Goal: Information Seeking & Learning: Learn about a topic

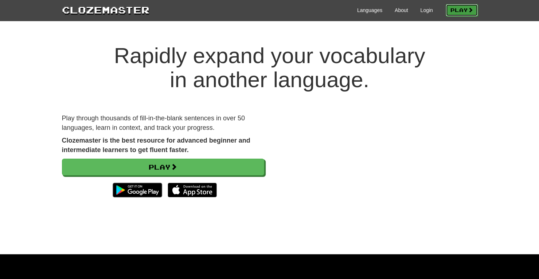
click at [463, 12] on link "Play" at bounding box center [461, 10] width 32 height 12
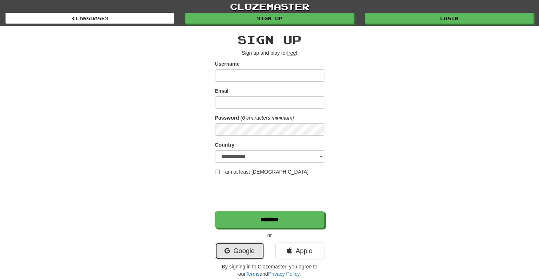
click at [231, 253] on link "Google" at bounding box center [239, 250] width 49 height 17
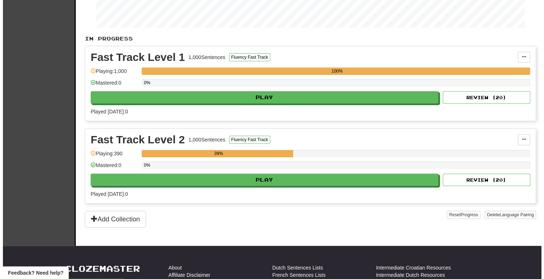
scroll to position [123, 0]
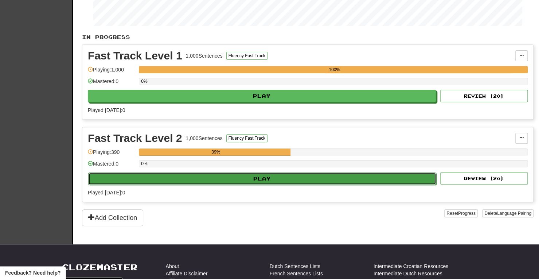
click at [273, 172] on button "Play" at bounding box center [262, 178] width 348 height 12
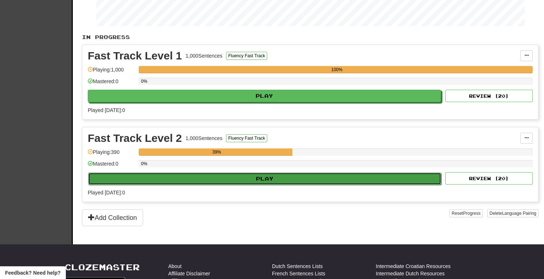
select select "**"
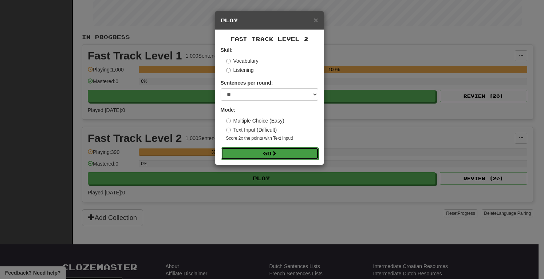
click at [263, 152] on button "Go" at bounding box center [270, 153] width 98 height 12
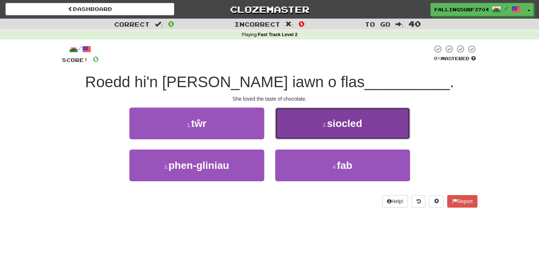
click at [356, 111] on button "2 . siocled" at bounding box center [342, 123] width 135 height 32
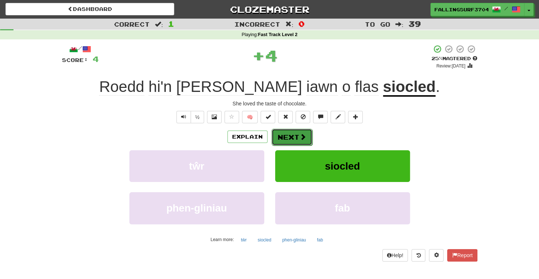
click at [296, 140] on button "Next" at bounding box center [291, 137] width 41 height 17
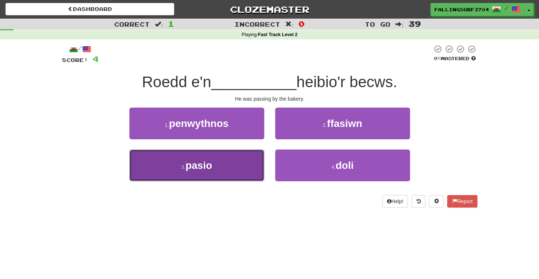
click at [230, 171] on button "3 . pasio" at bounding box center [196, 165] width 135 height 32
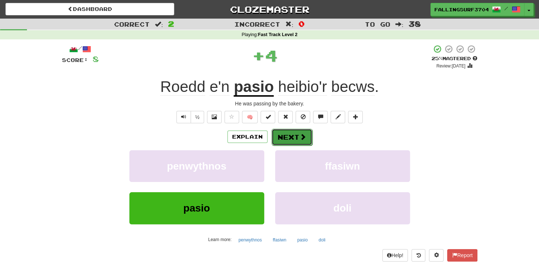
click at [291, 139] on button "Next" at bounding box center [291, 137] width 41 height 17
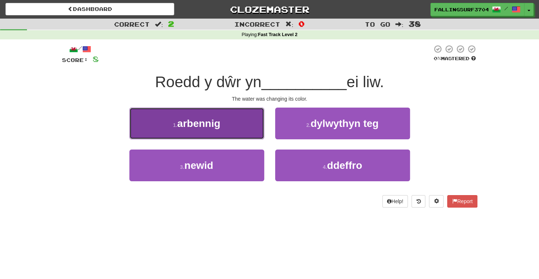
click at [248, 127] on button "1 . arbennig" at bounding box center [196, 123] width 135 height 32
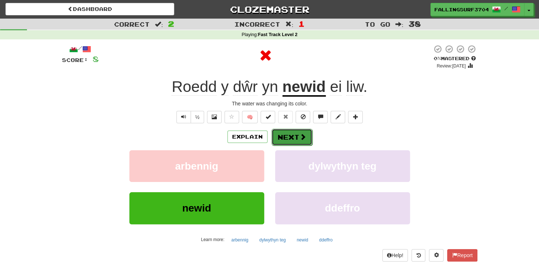
click at [298, 143] on button "Next" at bounding box center [291, 137] width 41 height 17
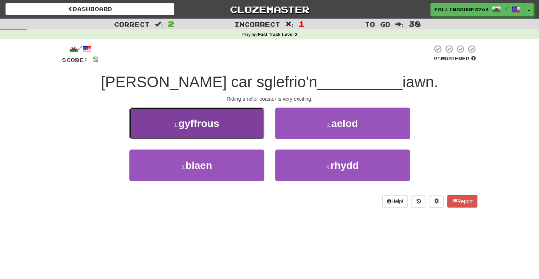
click at [236, 130] on button "1 . gyffrous" at bounding box center [196, 123] width 135 height 32
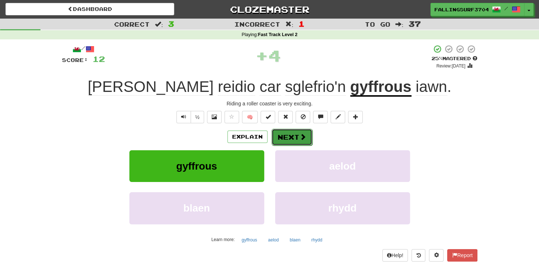
click at [294, 139] on button "Next" at bounding box center [291, 137] width 41 height 17
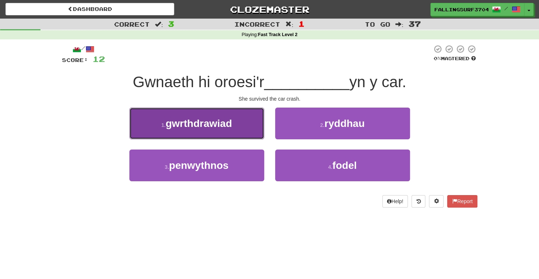
click at [243, 130] on button "1 . gwrthdrawiad" at bounding box center [196, 123] width 135 height 32
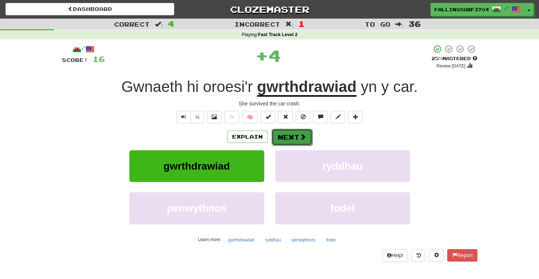
click at [295, 141] on button "Next" at bounding box center [291, 137] width 41 height 17
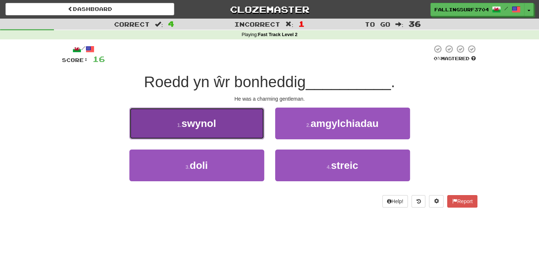
click at [239, 125] on button "1 . swynol" at bounding box center [196, 123] width 135 height 32
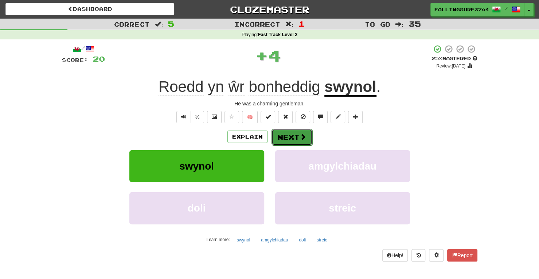
click at [293, 138] on button "Next" at bounding box center [291, 137] width 41 height 17
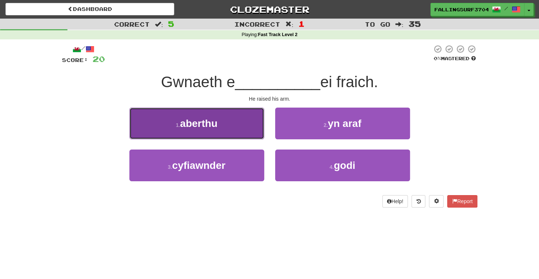
click at [253, 129] on button "1 . aberthu" at bounding box center [196, 123] width 135 height 32
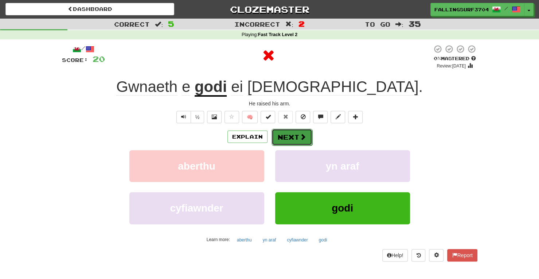
click at [296, 140] on button "Next" at bounding box center [291, 137] width 41 height 17
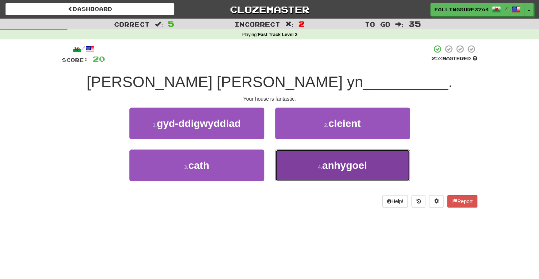
click at [305, 171] on button "4 . anhygoel" at bounding box center [342, 165] width 135 height 32
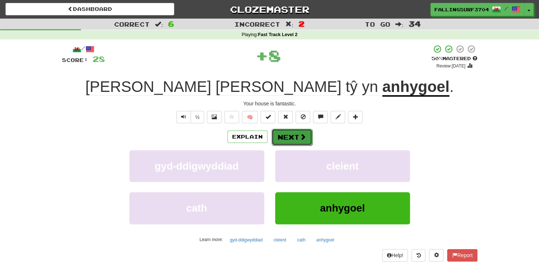
click at [291, 142] on button "Next" at bounding box center [291, 137] width 41 height 17
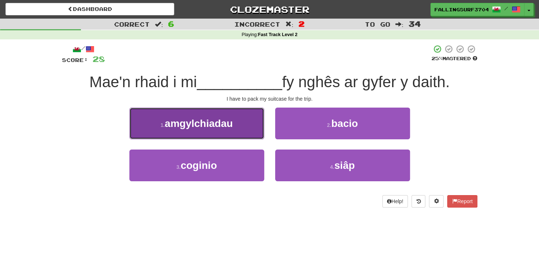
click at [244, 131] on button "1 . amgylchiadau" at bounding box center [196, 123] width 135 height 32
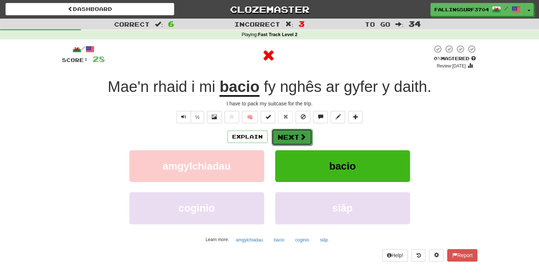
click at [292, 139] on button "Next" at bounding box center [291, 137] width 41 height 17
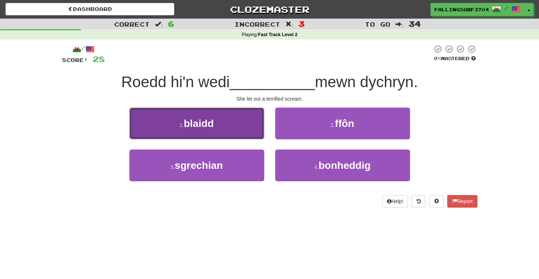
click at [245, 128] on button "1 . blaidd" at bounding box center [196, 123] width 135 height 32
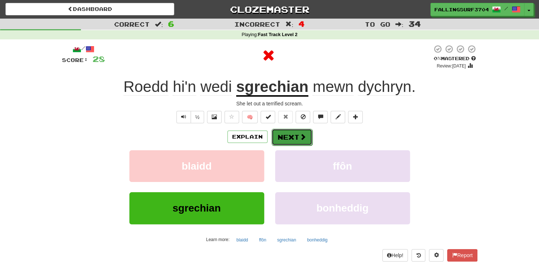
click at [292, 140] on button "Next" at bounding box center [291, 137] width 41 height 17
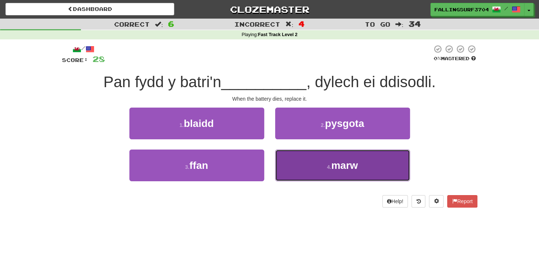
click at [300, 173] on button "4 . marw" at bounding box center [342, 165] width 135 height 32
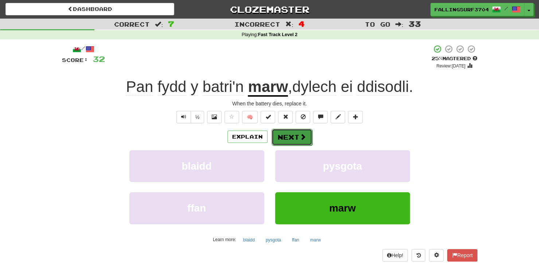
click at [292, 138] on button "Next" at bounding box center [291, 137] width 41 height 17
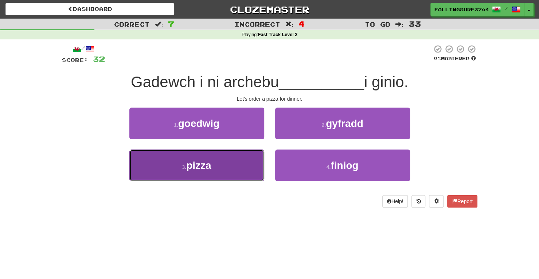
click at [238, 169] on button "3 . pizza" at bounding box center [196, 165] width 135 height 32
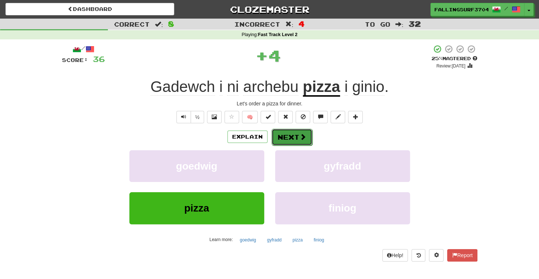
click at [295, 129] on button "Next" at bounding box center [291, 137] width 41 height 17
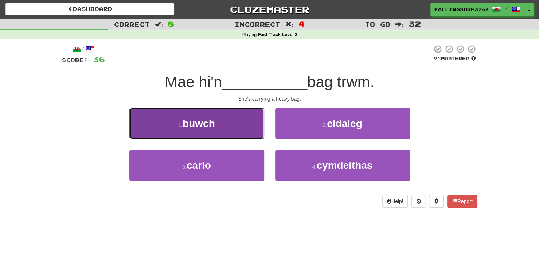
click at [244, 131] on button "1 . buwch" at bounding box center [196, 123] width 135 height 32
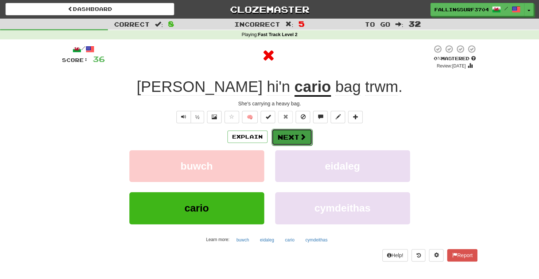
click at [288, 143] on button "Next" at bounding box center [291, 137] width 41 height 17
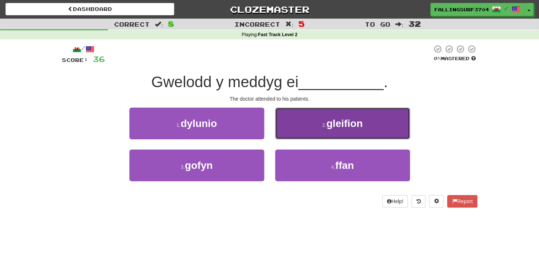
click at [322, 133] on button "2 . gleifion" at bounding box center [342, 123] width 135 height 32
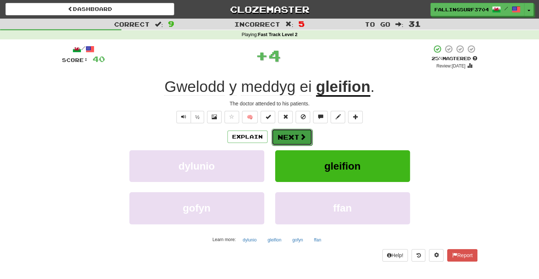
click at [288, 141] on button "Next" at bounding box center [291, 137] width 41 height 17
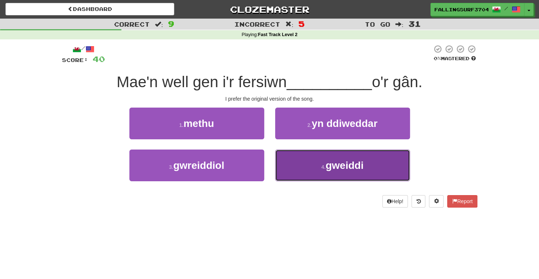
click at [303, 170] on button "4 . gweiddi" at bounding box center [342, 165] width 135 height 32
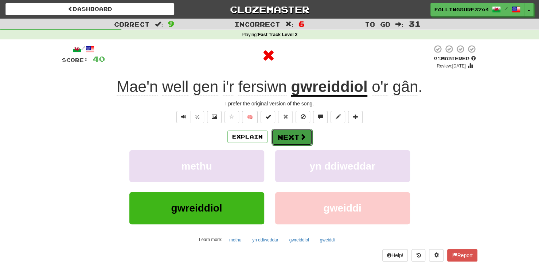
click at [292, 142] on button "Next" at bounding box center [291, 137] width 41 height 17
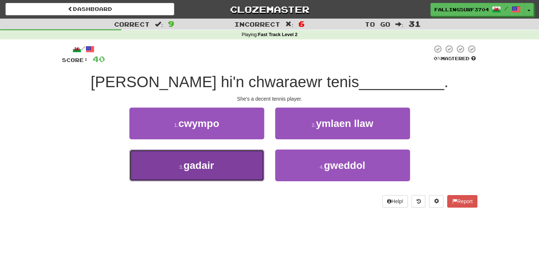
click at [225, 161] on button "3 . gadair" at bounding box center [196, 165] width 135 height 32
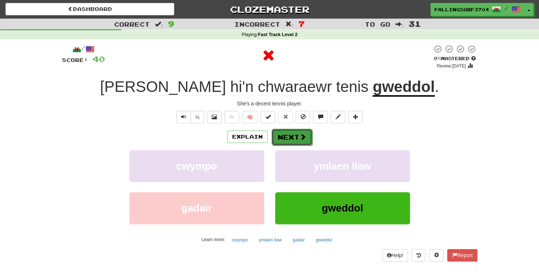
click at [288, 140] on button "Next" at bounding box center [291, 137] width 41 height 17
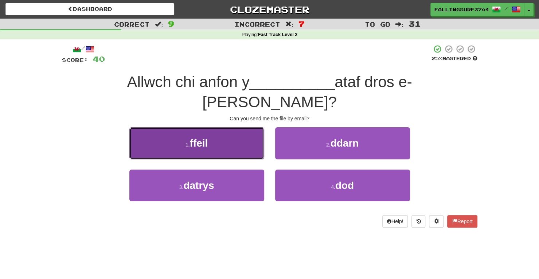
click at [238, 133] on button "1 . ffeil" at bounding box center [196, 143] width 135 height 32
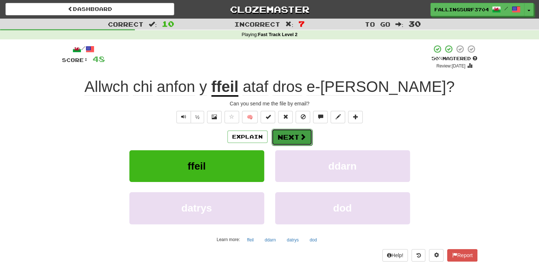
click at [294, 137] on button "Next" at bounding box center [291, 137] width 41 height 17
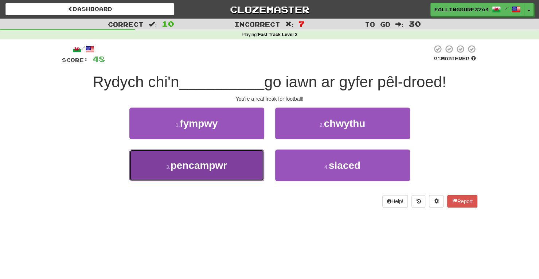
click at [221, 171] on button "3 . pencampwr" at bounding box center [196, 165] width 135 height 32
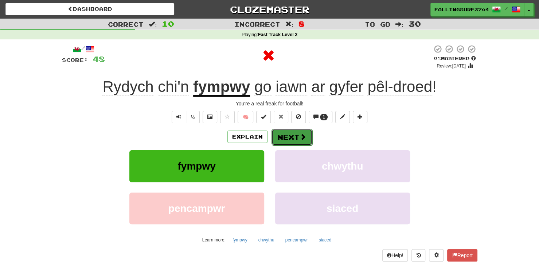
click at [286, 141] on button "Next" at bounding box center [291, 137] width 41 height 17
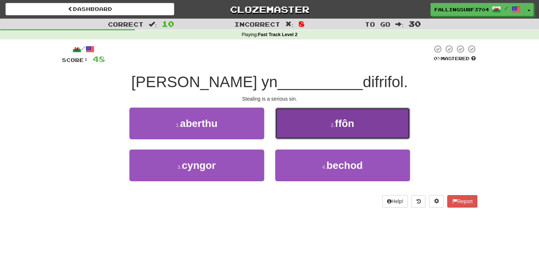
click at [340, 127] on span "ffôn" at bounding box center [344, 123] width 19 height 11
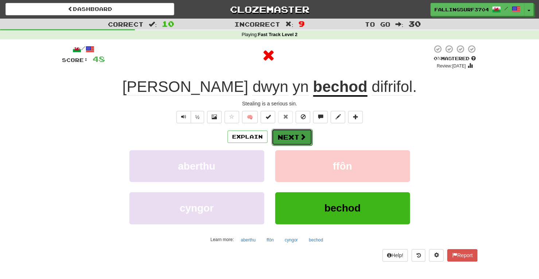
click at [292, 143] on button "Next" at bounding box center [291, 137] width 41 height 17
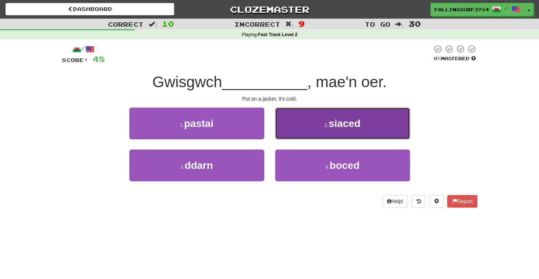
click at [335, 131] on button "2 . siaced" at bounding box center [342, 123] width 135 height 32
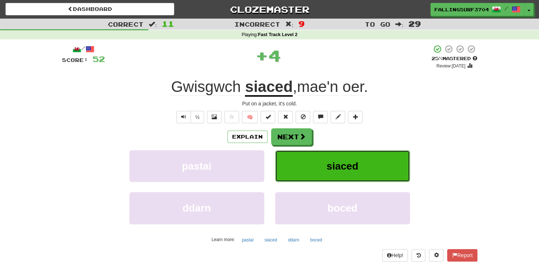
click at [291, 151] on button "siaced" at bounding box center [342, 166] width 135 height 32
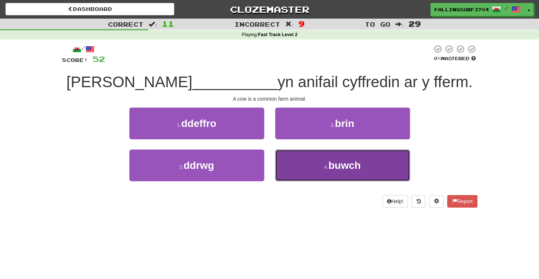
click at [306, 172] on button "4 . buwch" at bounding box center [342, 165] width 135 height 32
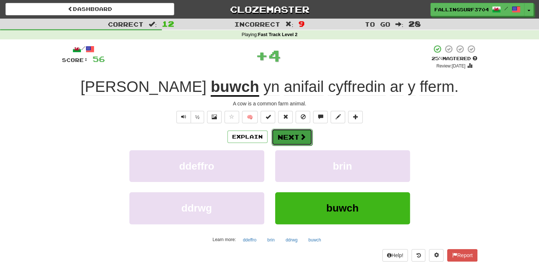
click at [294, 138] on button "Next" at bounding box center [291, 137] width 41 height 17
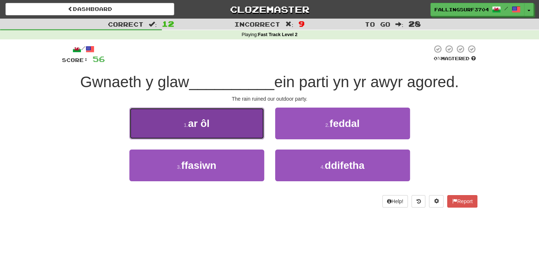
click at [248, 132] on button "1 . ar ôl" at bounding box center [196, 123] width 135 height 32
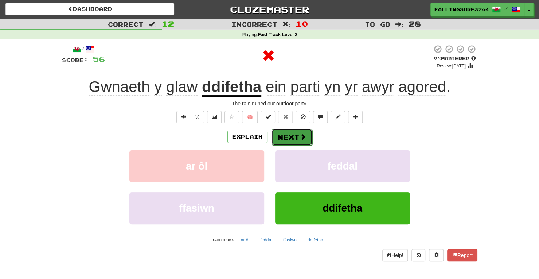
click at [287, 136] on button "Next" at bounding box center [291, 137] width 41 height 17
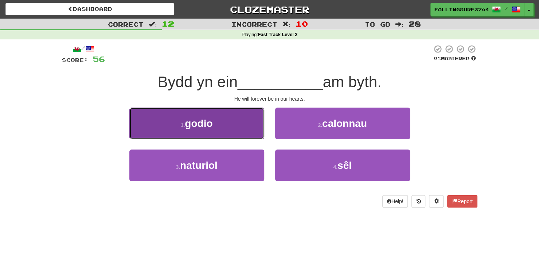
click at [236, 134] on button "1 . godio" at bounding box center [196, 123] width 135 height 32
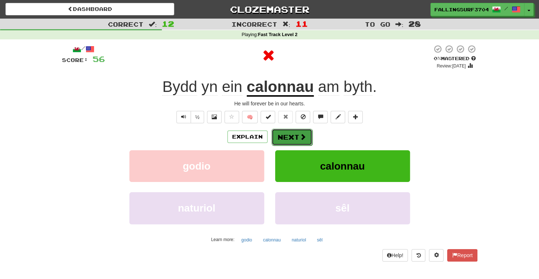
click at [282, 143] on button "Next" at bounding box center [291, 137] width 41 height 17
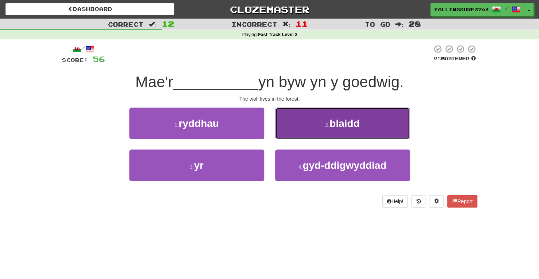
click at [334, 124] on span "blaidd" at bounding box center [344, 123] width 30 height 11
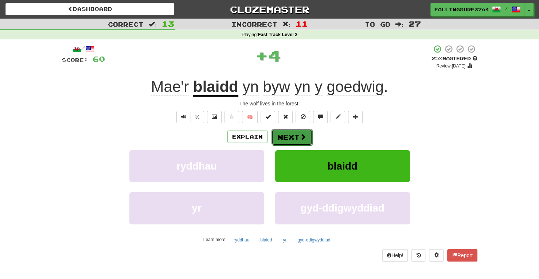
click at [288, 144] on button "Next" at bounding box center [291, 137] width 41 height 17
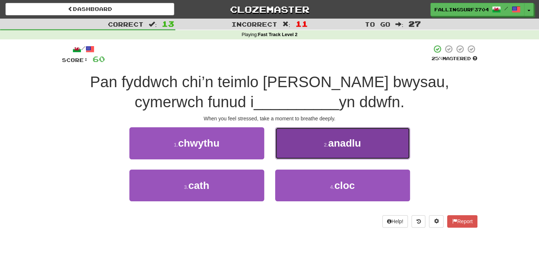
click at [324, 146] on small "2 ." at bounding box center [326, 145] width 4 height 6
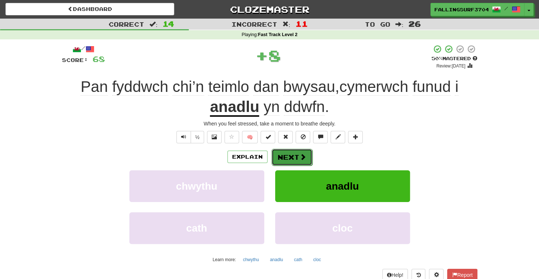
click at [297, 153] on button "Next" at bounding box center [291, 157] width 41 height 17
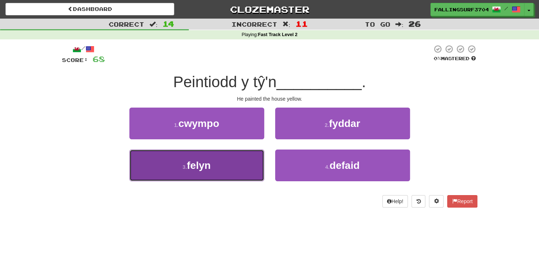
click at [245, 174] on button "3 . felyn" at bounding box center [196, 165] width 135 height 32
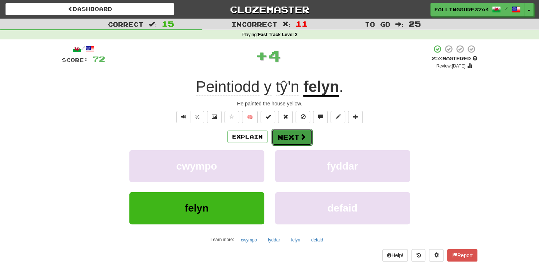
click at [294, 144] on button "Next" at bounding box center [291, 137] width 41 height 17
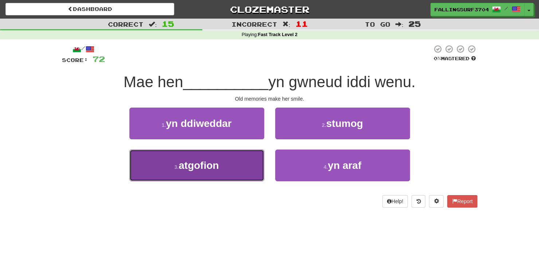
click at [243, 174] on button "3 . atgofion" at bounding box center [196, 165] width 135 height 32
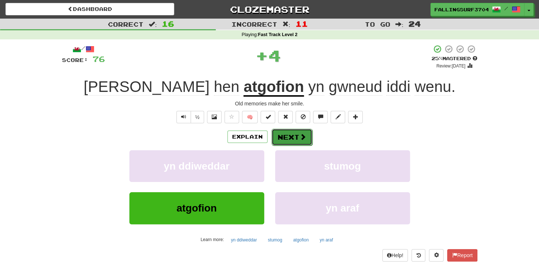
click at [297, 141] on button "Next" at bounding box center [291, 137] width 41 height 17
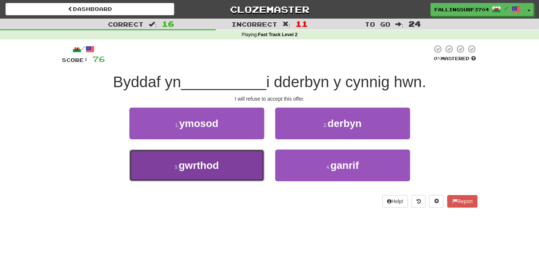
click at [249, 173] on button "3 . gwrthod" at bounding box center [196, 165] width 135 height 32
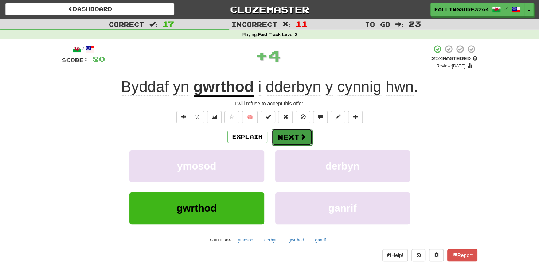
click at [295, 139] on button "Next" at bounding box center [291, 137] width 41 height 17
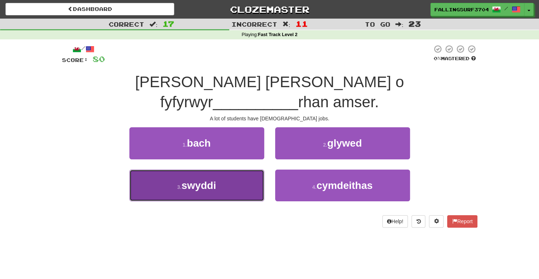
click at [245, 172] on button "3 . swyddi" at bounding box center [196, 185] width 135 height 32
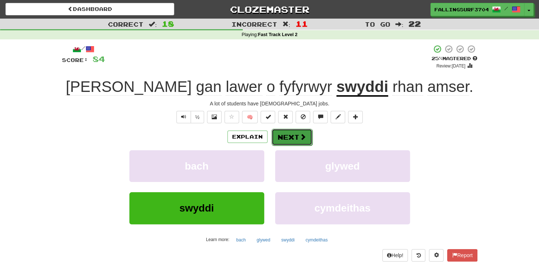
click at [292, 135] on button "Next" at bounding box center [291, 137] width 41 height 17
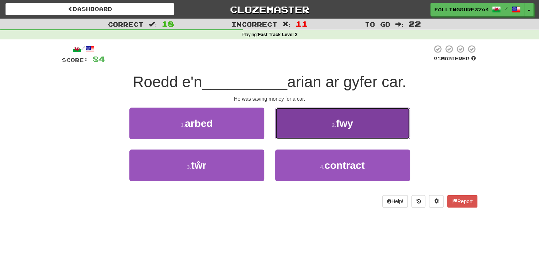
click at [348, 122] on span "fwy" at bounding box center [344, 123] width 17 height 11
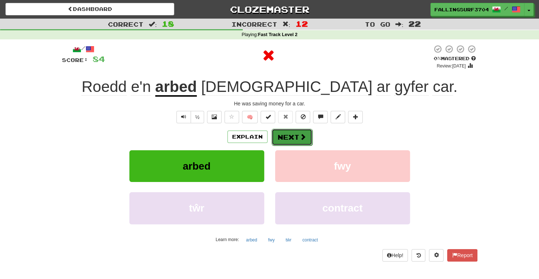
click at [289, 139] on button "Next" at bounding box center [291, 137] width 41 height 17
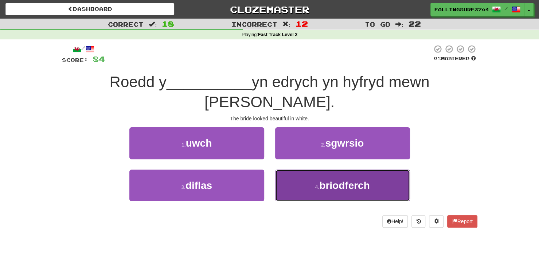
click at [299, 173] on button "4 . briodferch" at bounding box center [342, 185] width 135 height 32
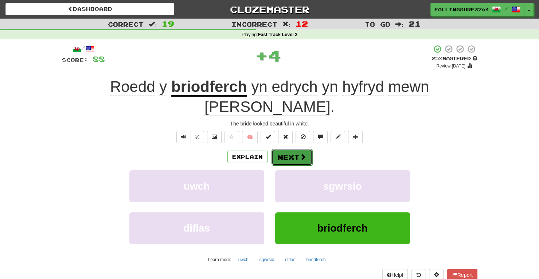
click at [291, 149] on button "Next" at bounding box center [291, 157] width 41 height 17
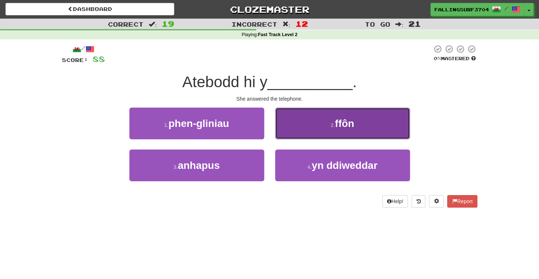
click at [332, 126] on small "2 ." at bounding box center [332, 125] width 4 height 6
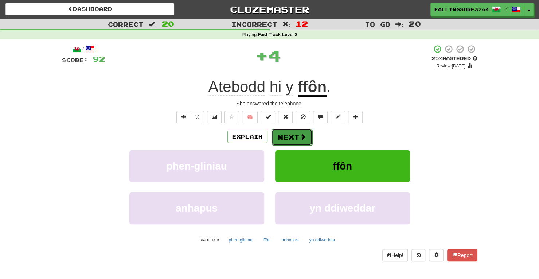
click at [292, 142] on button "Next" at bounding box center [291, 137] width 41 height 17
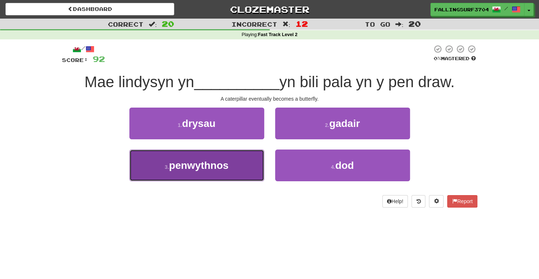
click at [237, 173] on button "3 . penwythnos" at bounding box center [196, 165] width 135 height 32
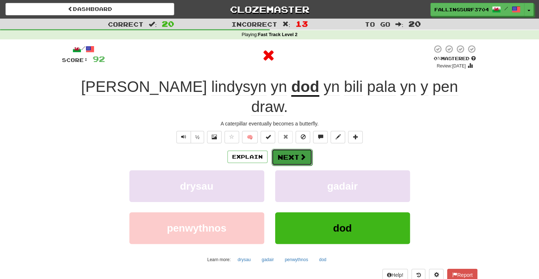
click at [293, 149] on button "Next" at bounding box center [291, 157] width 41 height 17
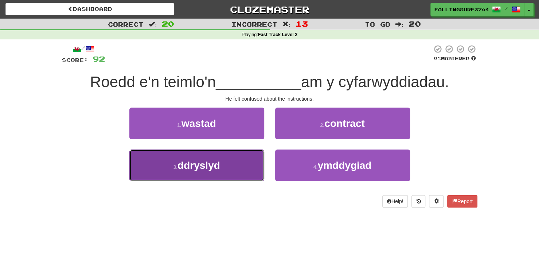
click at [240, 173] on button "3 . ddryslyd" at bounding box center [196, 165] width 135 height 32
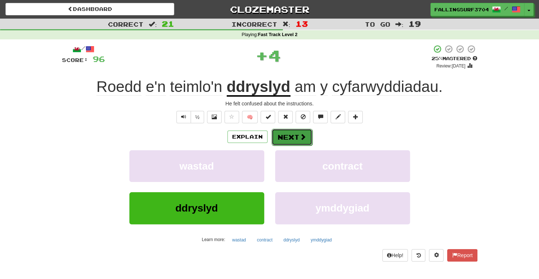
click at [298, 138] on button "Next" at bounding box center [291, 137] width 41 height 17
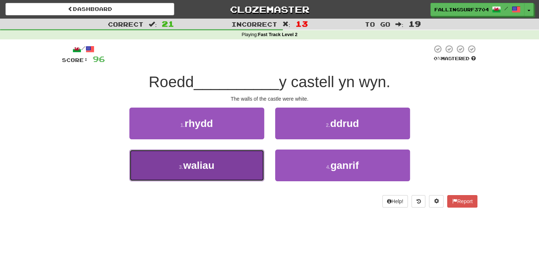
click at [227, 178] on button "3 . waliau" at bounding box center [196, 165] width 135 height 32
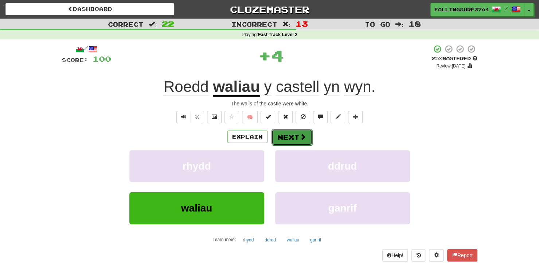
click at [296, 131] on button "Next" at bounding box center [291, 137] width 41 height 17
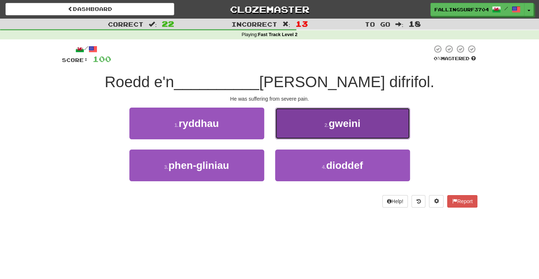
click at [350, 125] on span "gweini" at bounding box center [344, 123] width 32 height 11
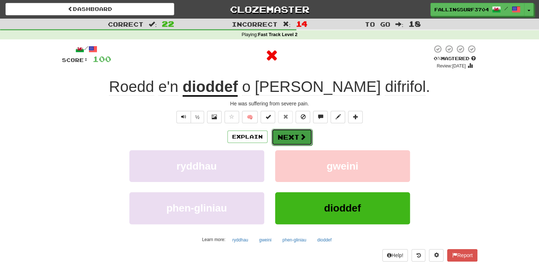
click at [296, 138] on button "Next" at bounding box center [291, 137] width 41 height 17
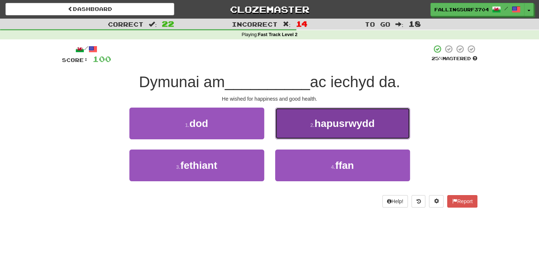
click at [345, 128] on span "hapusrwydd" at bounding box center [344, 123] width 60 height 11
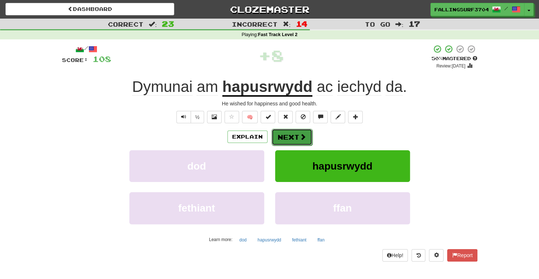
click at [292, 136] on button "Next" at bounding box center [291, 137] width 41 height 17
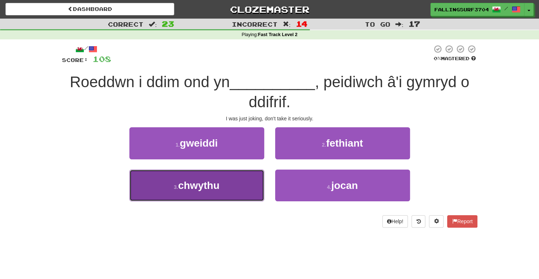
click at [242, 188] on button "3 . chwythu" at bounding box center [196, 185] width 135 height 32
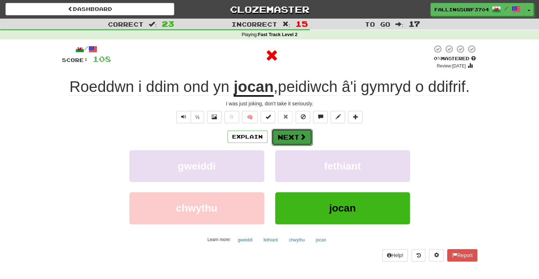
click at [296, 144] on button "Next" at bounding box center [291, 137] width 41 height 17
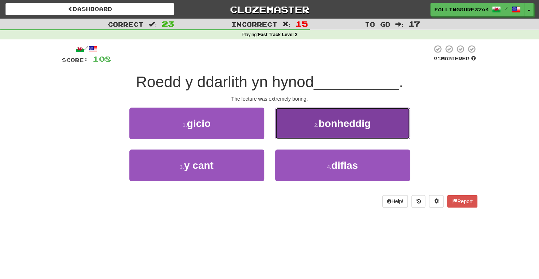
click at [349, 126] on span "bonheddig" at bounding box center [344, 123] width 52 height 11
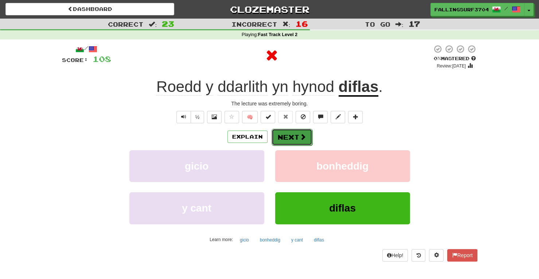
click at [294, 133] on button "Next" at bounding box center [291, 137] width 41 height 17
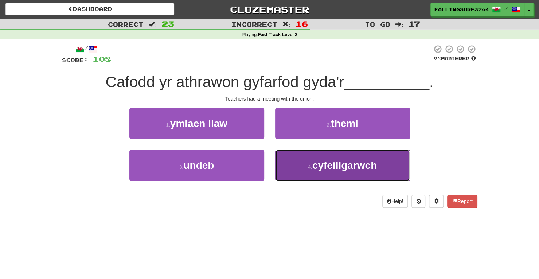
click at [312, 166] on span "cyfeillgarwch" at bounding box center [344, 164] width 64 height 11
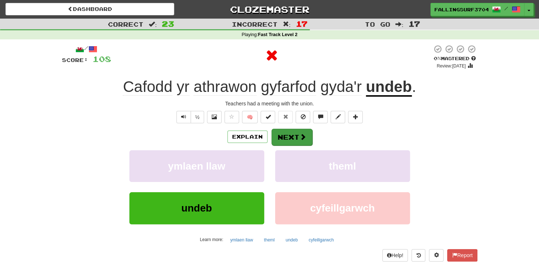
click at [296, 138] on button "Next" at bounding box center [291, 137] width 41 height 17
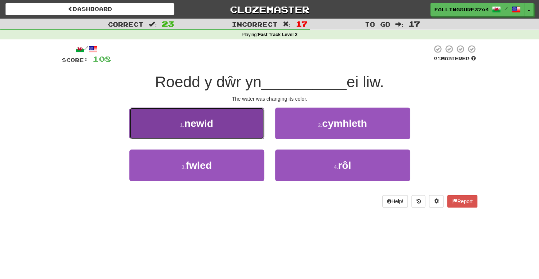
click at [236, 130] on button "1 . newid" at bounding box center [196, 123] width 135 height 32
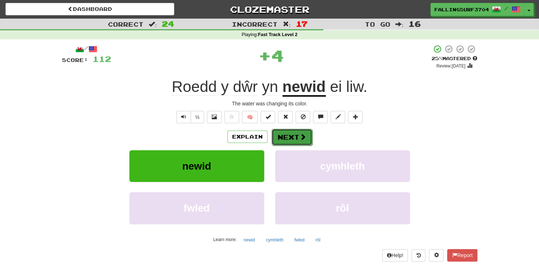
click at [293, 134] on button "Next" at bounding box center [291, 137] width 41 height 17
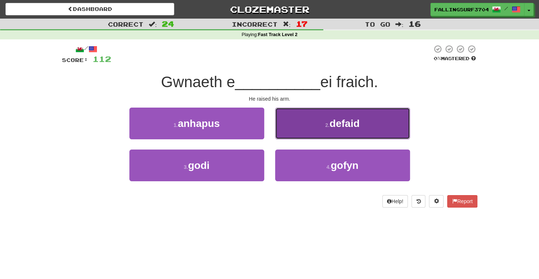
click at [336, 124] on span "defaid" at bounding box center [344, 123] width 30 height 11
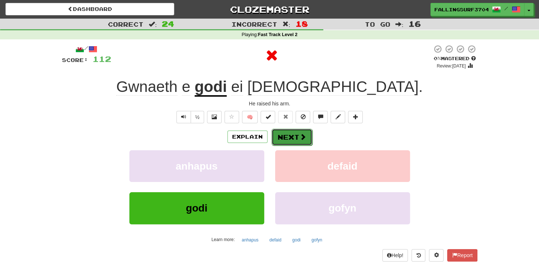
click at [294, 141] on button "Next" at bounding box center [291, 137] width 41 height 17
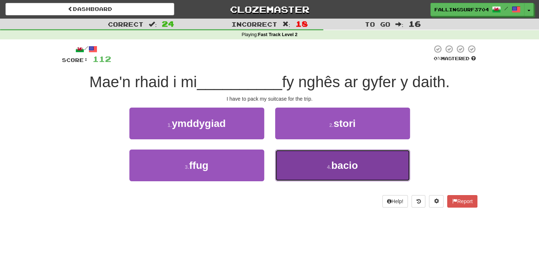
click at [305, 175] on button "4 . bacio" at bounding box center [342, 165] width 135 height 32
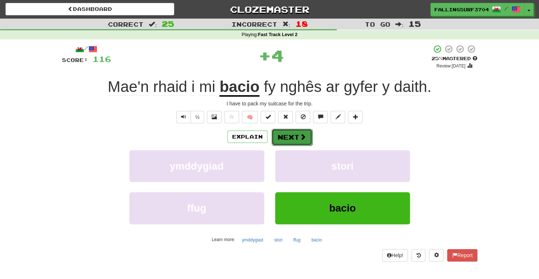
click at [290, 137] on button "Next" at bounding box center [291, 137] width 41 height 17
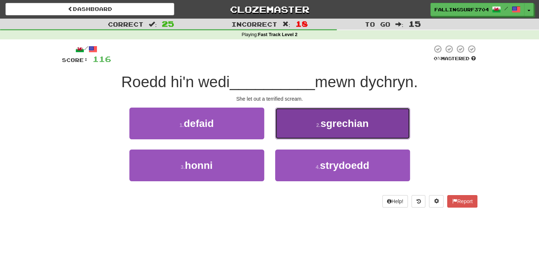
click at [339, 125] on span "sgrechian" at bounding box center [344, 123] width 48 height 11
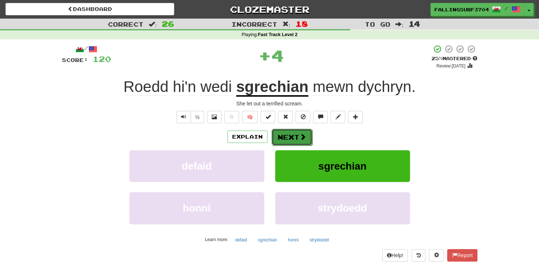
click at [292, 139] on button "Next" at bounding box center [291, 137] width 41 height 17
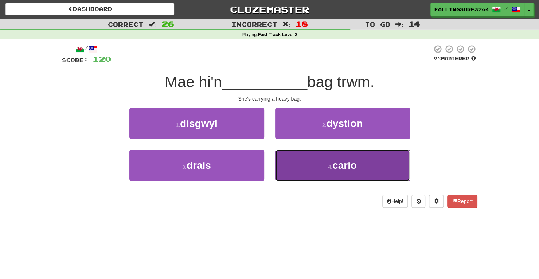
click at [300, 176] on button "4 . cario" at bounding box center [342, 165] width 135 height 32
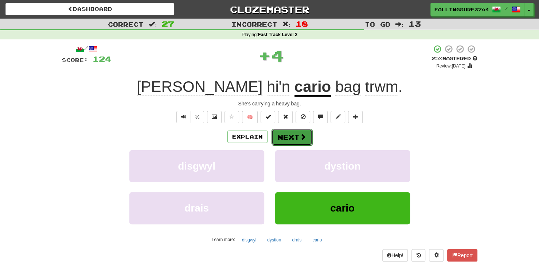
click at [292, 135] on button "Next" at bounding box center [291, 137] width 41 height 17
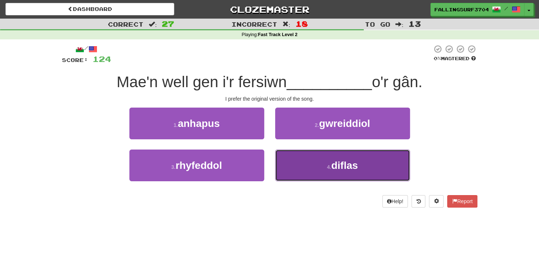
click at [312, 176] on button "4 . diflas" at bounding box center [342, 165] width 135 height 32
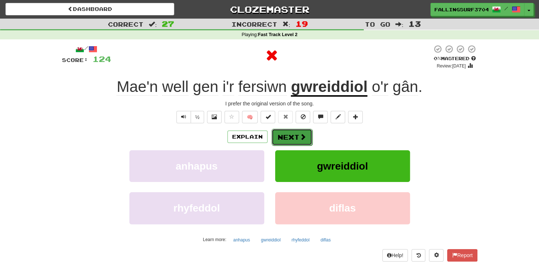
click at [288, 140] on button "Next" at bounding box center [291, 137] width 41 height 17
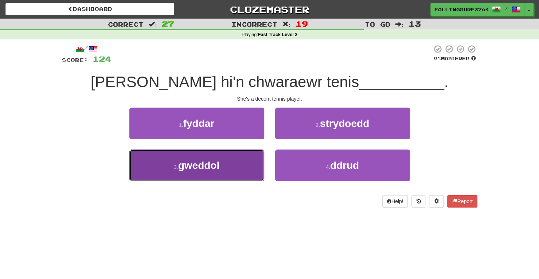
click at [244, 168] on button "3 . gweddol" at bounding box center [196, 165] width 135 height 32
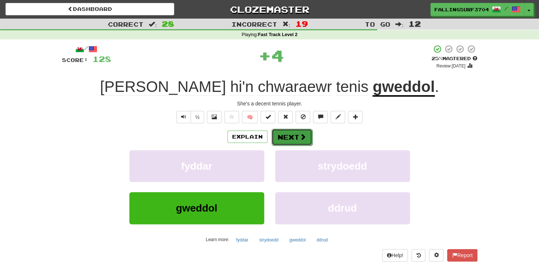
click at [292, 136] on button "Next" at bounding box center [291, 137] width 41 height 17
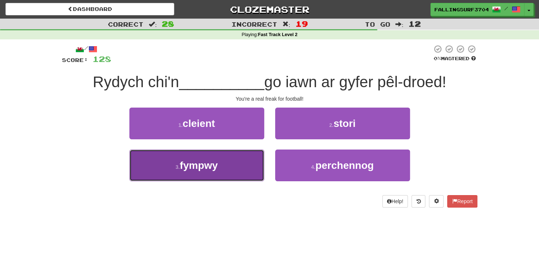
click at [233, 172] on button "3 . fympwy" at bounding box center [196, 165] width 135 height 32
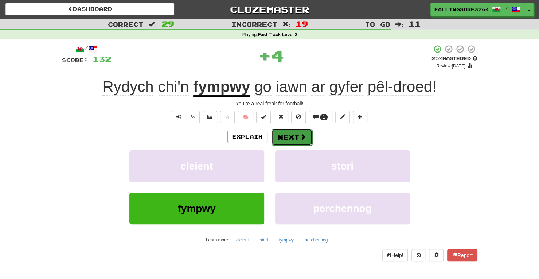
click at [291, 135] on button "Next" at bounding box center [291, 137] width 41 height 17
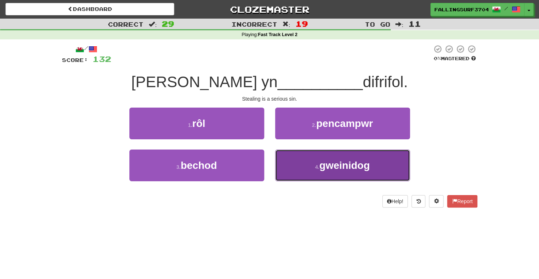
click at [294, 172] on button "4 . gweinidog" at bounding box center [342, 165] width 135 height 32
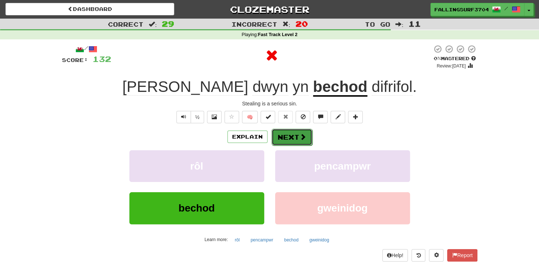
click at [287, 141] on button "Next" at bounding box center [291, 137] width 41 height 17
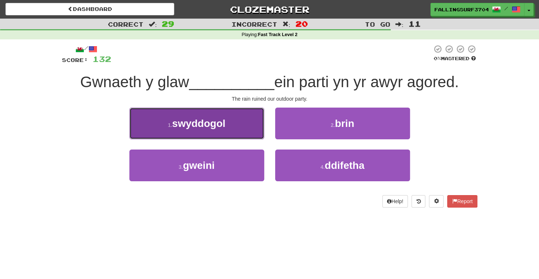
click at [248, 127] on button "1 . swyddogol" at bounding box center [196, 123] width 135 height 32
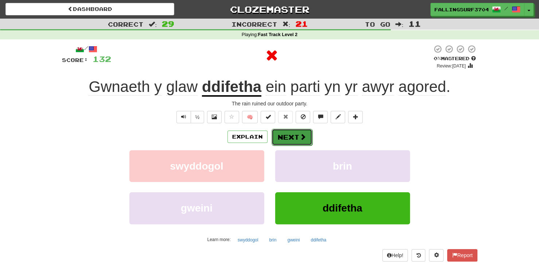
click at [289, 141] on button "Next" at bounding box center [291, 137] width 41 height 17
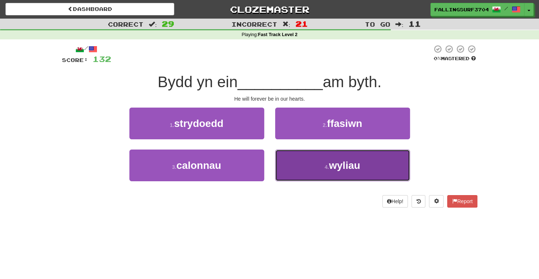
click at [302, 170] on button "4 . wyliau" at bounding box center [342, 165] width 135 height 32
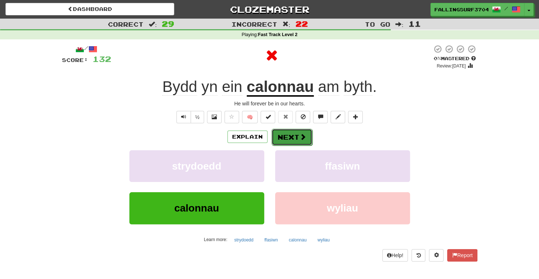
click at [286, 143] on button "Next" at bounding box center [291, 137] width 41 height 17
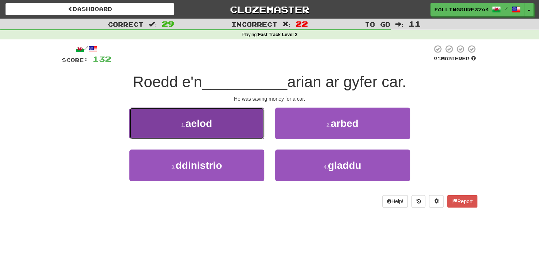
click at [242, 126] on button "1 . aelod" at bounding box center [196, 123] width 135 height 32
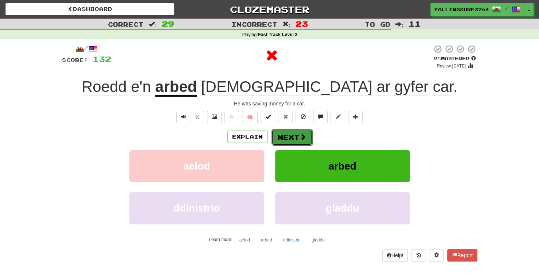
click at [290, 139] on button "Next" at bounding box center [291, 137] width 41 height 17
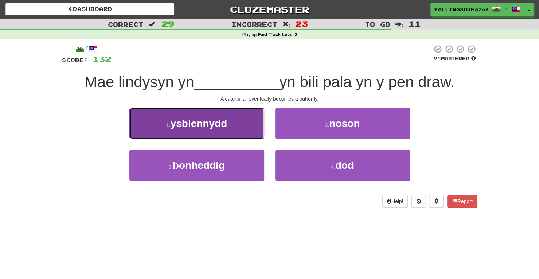
click at [244, 123] on button "1 . ysblennydd" at bounding box center [196, 123] width 135 height 32
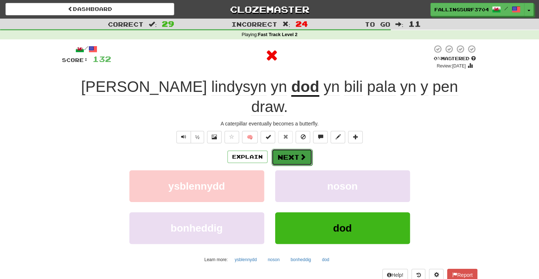
click at [294, 149] on button "Next" at bounding box center [291, 157] width 41 height 17
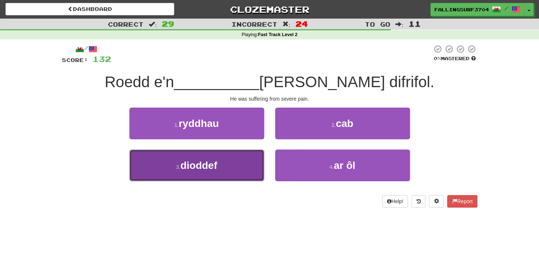
click at [235, 168] on button "3 . dioddef" at bounding box center [196, 165] width 135 height 32
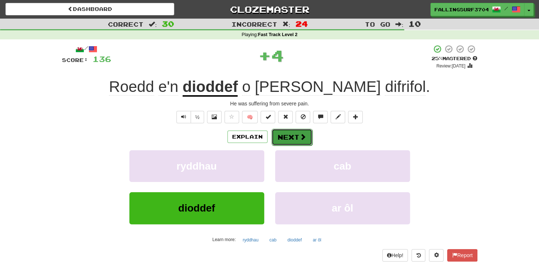
click at [295, 138] on button "Next" at bounding box center [291, 137] width 41 height 17
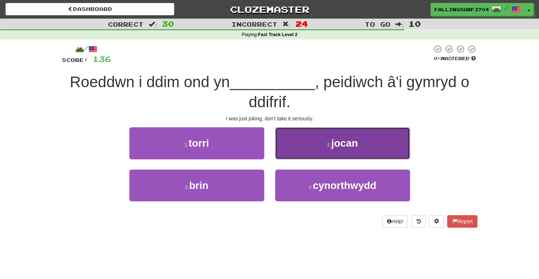
click at [330, 146] on small "2 ." at bounding box center [329, 145] width 4 height 6
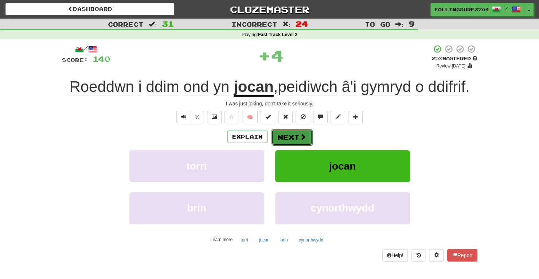
click at [289, 133] on button "Next" at bounding box center [291, 137] width 41 height 17
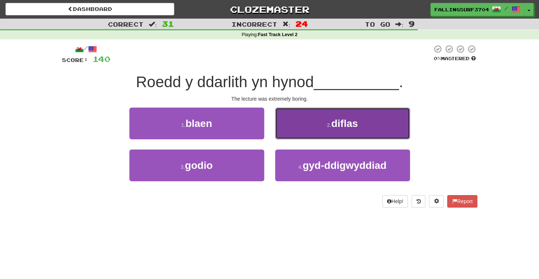
click at [350, 118] on span "diflas" at bounding box center [344, 123] width 27 height 11
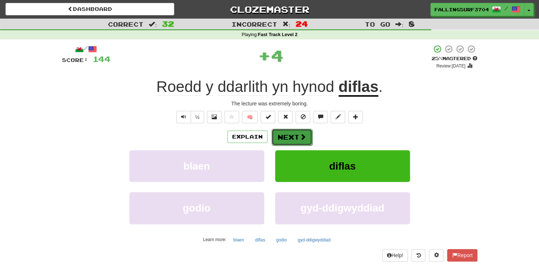
click at [291, 136] on button "Next" at bounding box center [291, 137] width 41 height 17
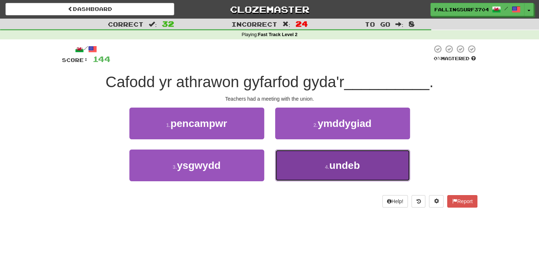
click at [321, 165] on button "4 . undeb" at bounding box center [342, 165] width 135 height 32
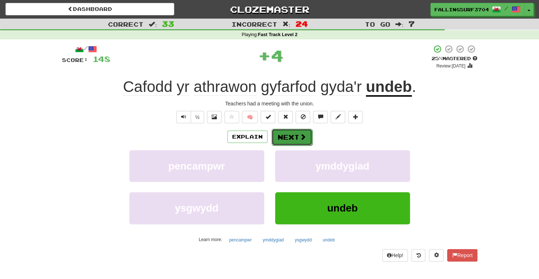
click at [292, 137] on button "Next" at bounding box center [291, 137] width 41 height 17
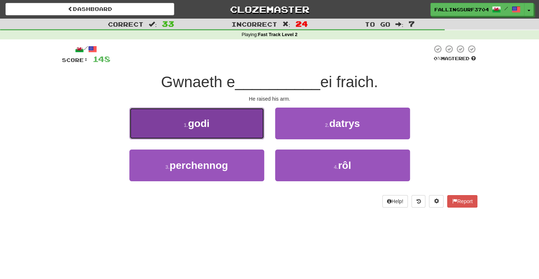
click at [244, 134] on button "1 . godi" at bounding box center [196, 123] width 135 height 32
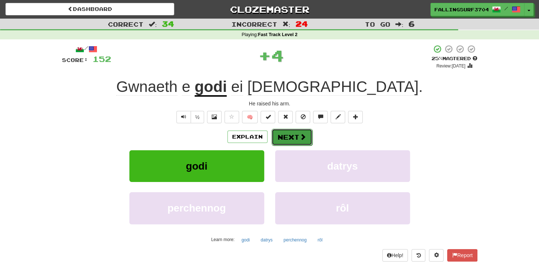
click at [295, 138] on button "Next" at bounding box center [291, 137] width 41 height 17
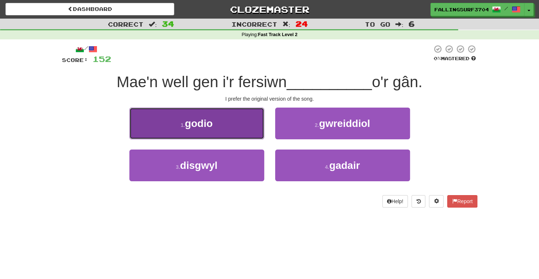
click at [244, 133] on button "1 . godio" at bounding box center [196, 123] width 135 height 32
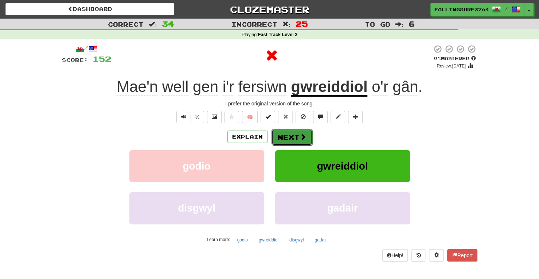
click at [298, 129] on button "Next" at bounding box center [291, 137] width 41 height 17
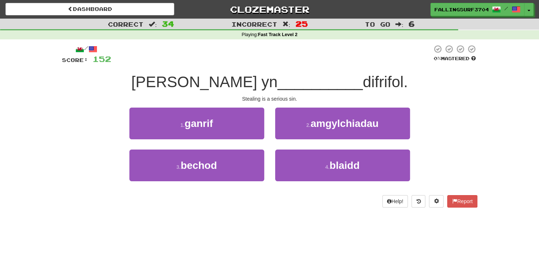
click at [238, 188] on div "3 . bechod" at bounding box center [197, 170] width 146 height 42
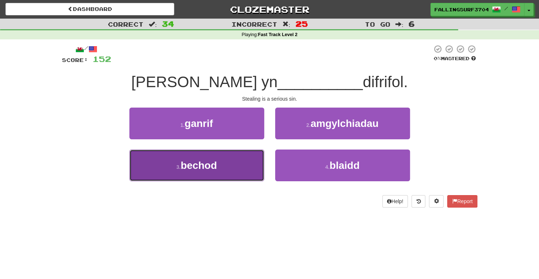
click at [229, 171] on button "3 . bechod" at bounding box center [196, 165] width 135 height 32
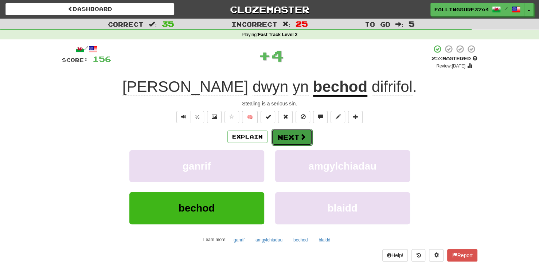
click at [291, 138] on button "Next" at bounding box center [291, 137] width 41 height 17
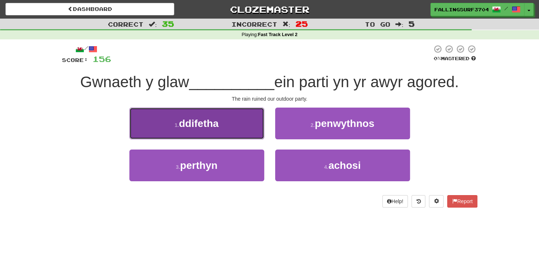
click at [244, 130] on button "1 . ddifetha" at bounding box center [196, 123] width 135 height 32
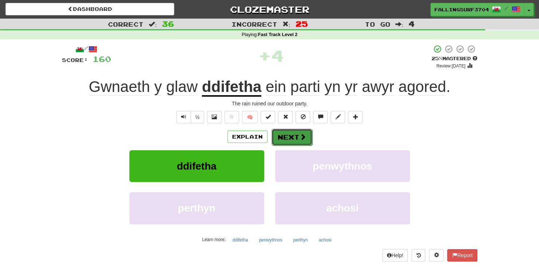
click at [292, 136] on button "Next" at bounding box center [291, 137] width 41 height 17
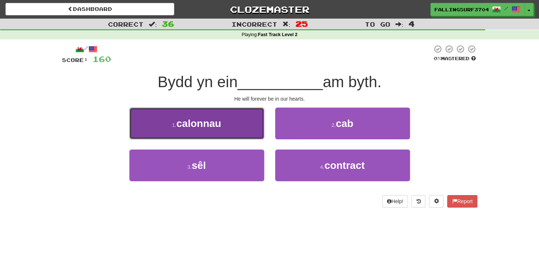
click at [243, 133] on button "1 . calonnau" at bounding box center [196, 123] width 135 height 32
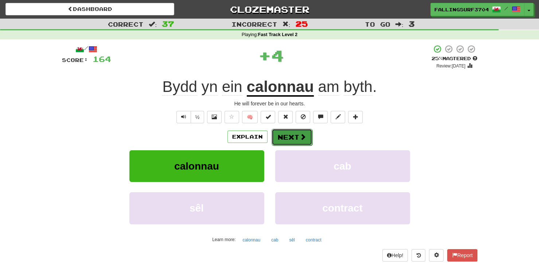
click at [294, 135] on button "Next" at bounding box center [291, 137] width 41 height 17
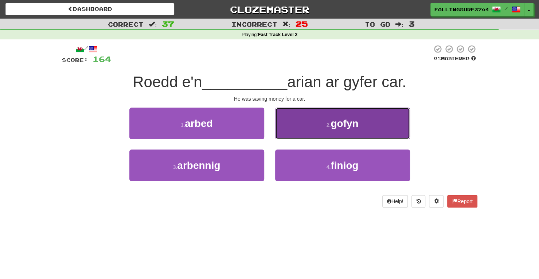
click at [326, 128] on button "2 . gofyn" at bounding box center [342, 123] width 135 height 32
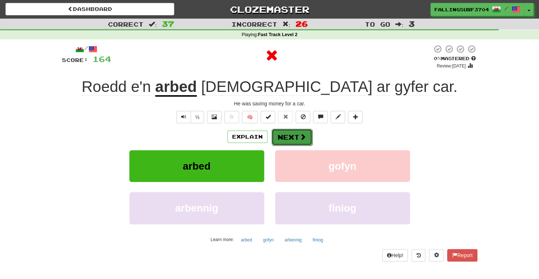
click at [288, 137] on button "Next" at bounding box center [291, 137] width 41 height 17
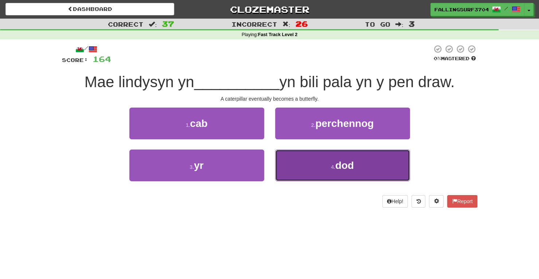
click at [310, 170] on button "4 . dod" at bounding box center [342, 165] width 135 height 32
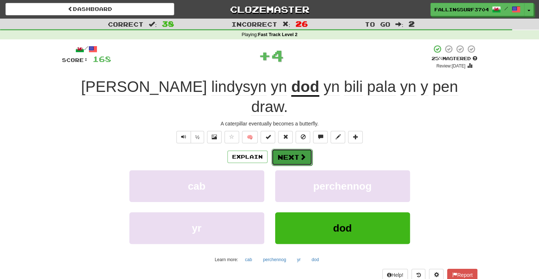
click at [291, 149] on button "Next" at bounding box center [291, 157] width 41 height 17
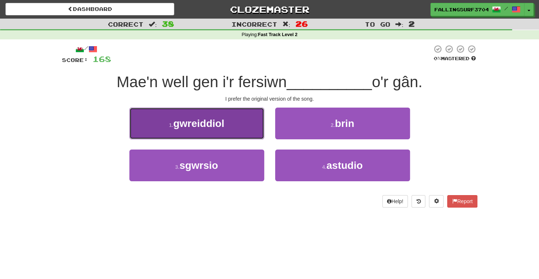
click at [240, 133] on button "1 . gwreiddiol" at bounding box center [196, 123] width 135 height 32
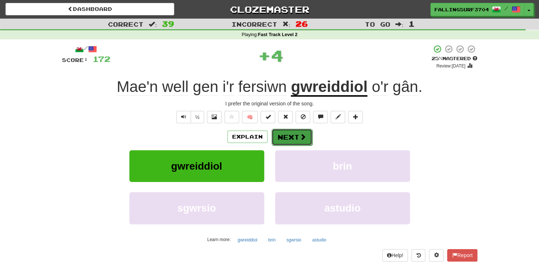
click at [293, 136] on button "Next" at bounding box center [291, 137] width 41 height 17
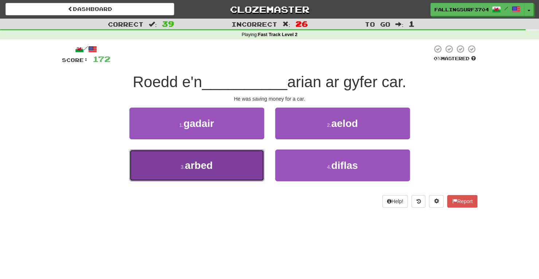
click at [222, 171] on button "3 . arbed" at bounding box center [196, 165] width 135 height 32
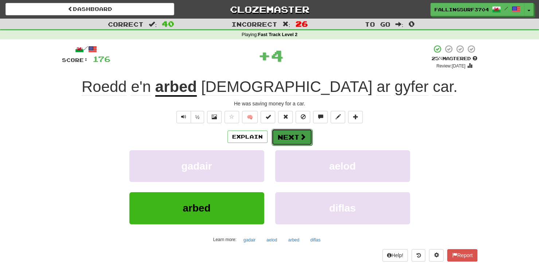
click at [294, 132] on button "Next" at bounding box center [291, 137] width 41 height 17
